Goal: Check status: Check status

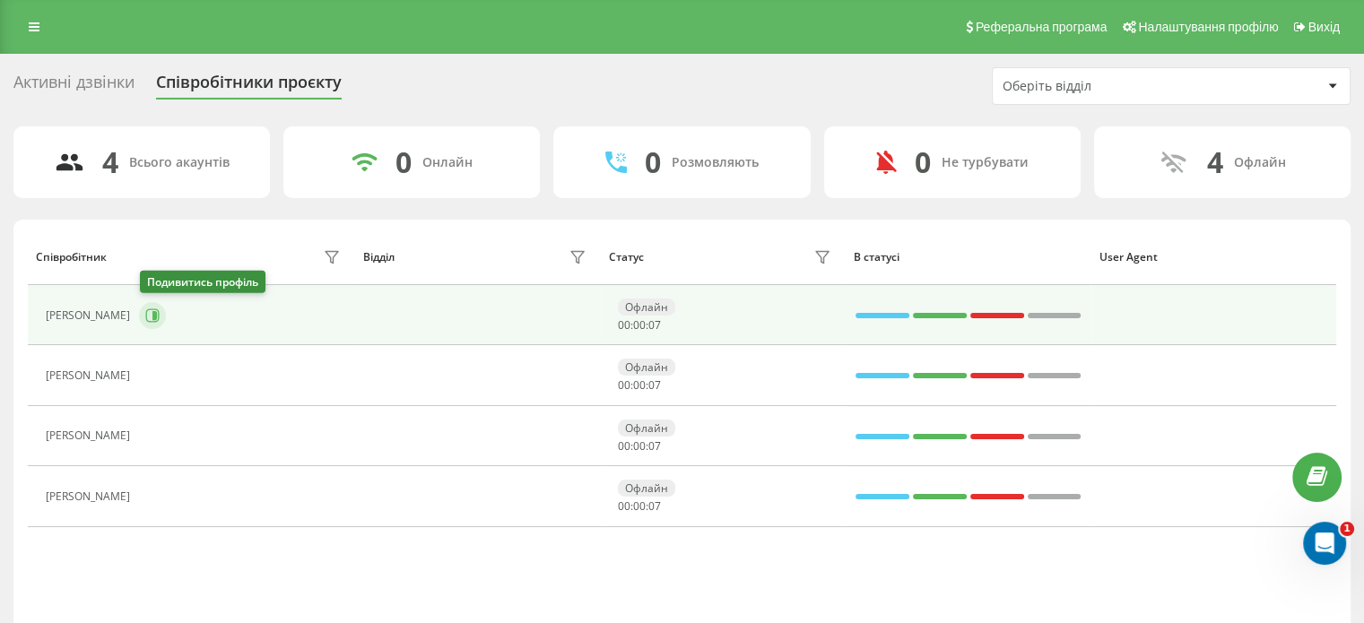
click at [154, 321] on icon at bounding box center [152, 314] width 13 height 13
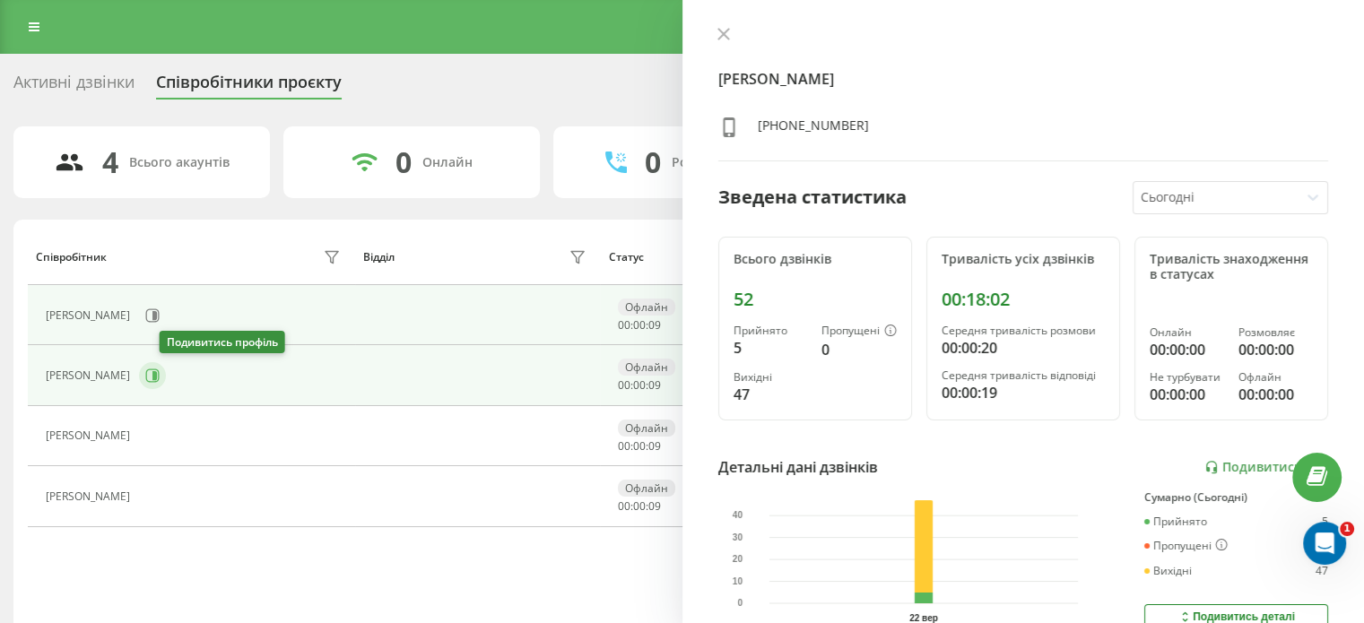
click at [160, 376] on icon at bounding box center [152, 376] width 14 height 14
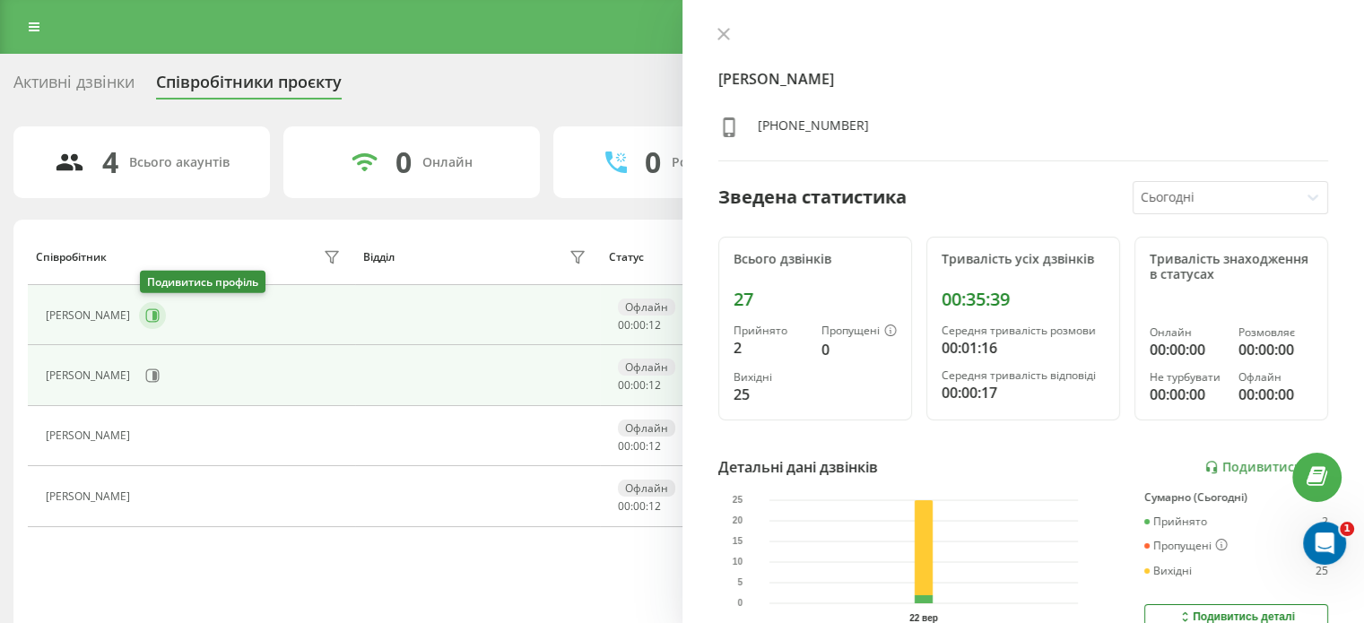
click at [149, 308] on icon at bounding box center [152, 315] width 14 height 14
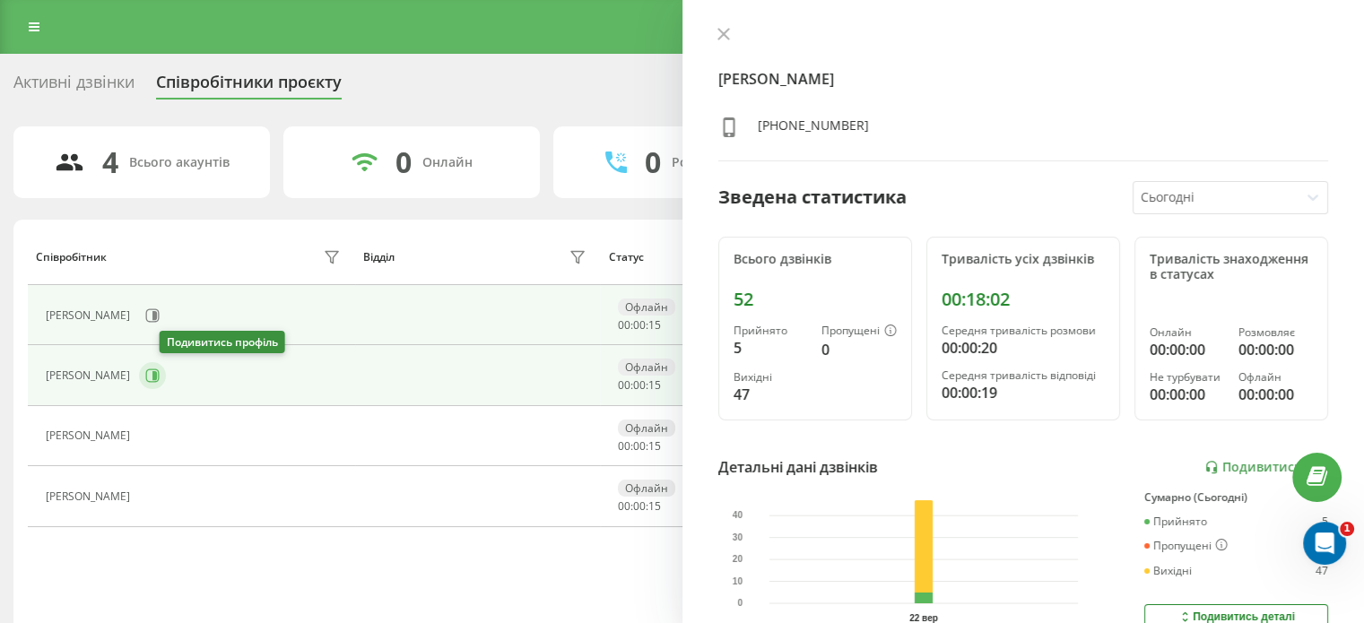
click at [160, 376] on icon at bounding box center [152, 376] width 14 height 14
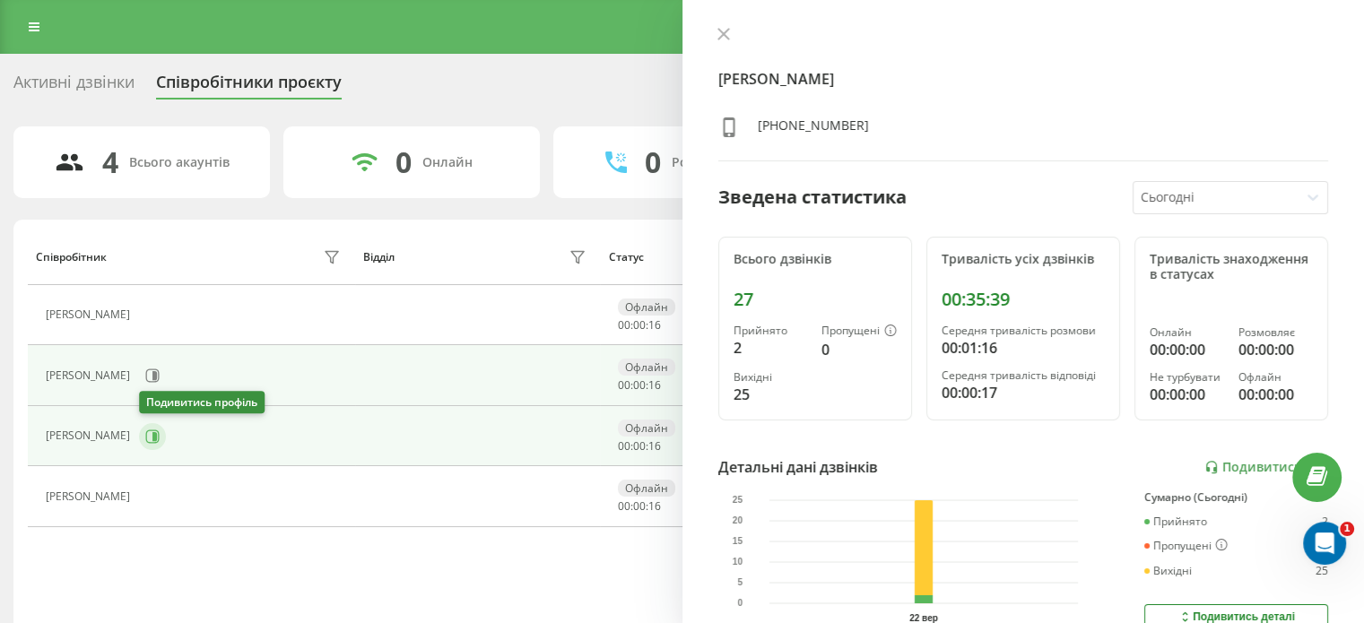
click at [160, 436] on button at bounding box center [152, 436] width 27 height 27
